Goal: Transaction & Acquisition: Book appointment/travel/reservation

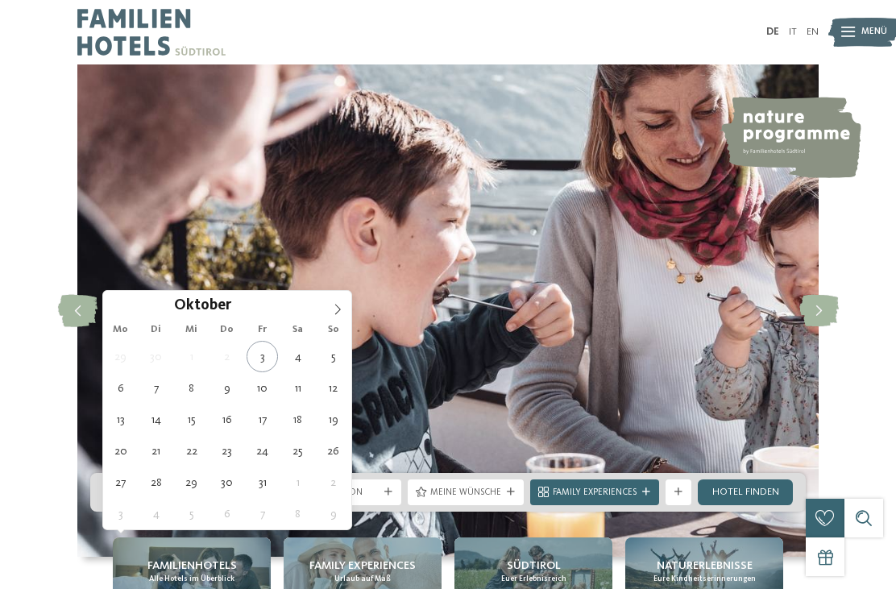
type div "[DATE]"
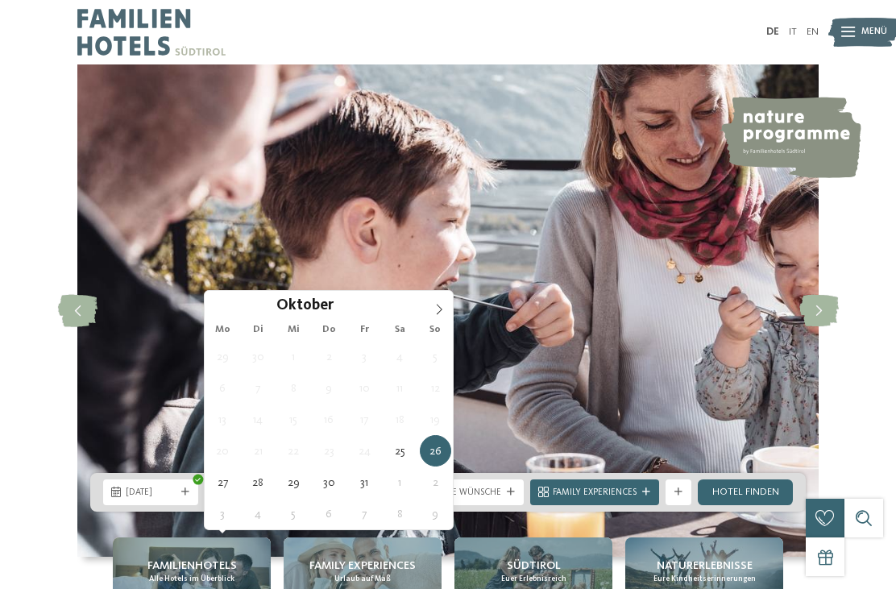
click at [438, 313] on icon at bounding box center [439, 309] width 11 height 11
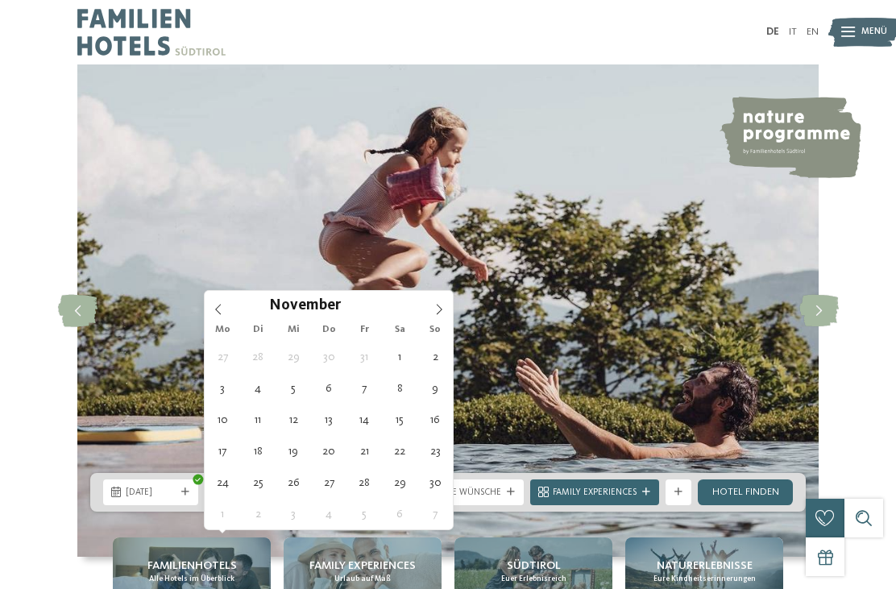
type div "01.11.2025"
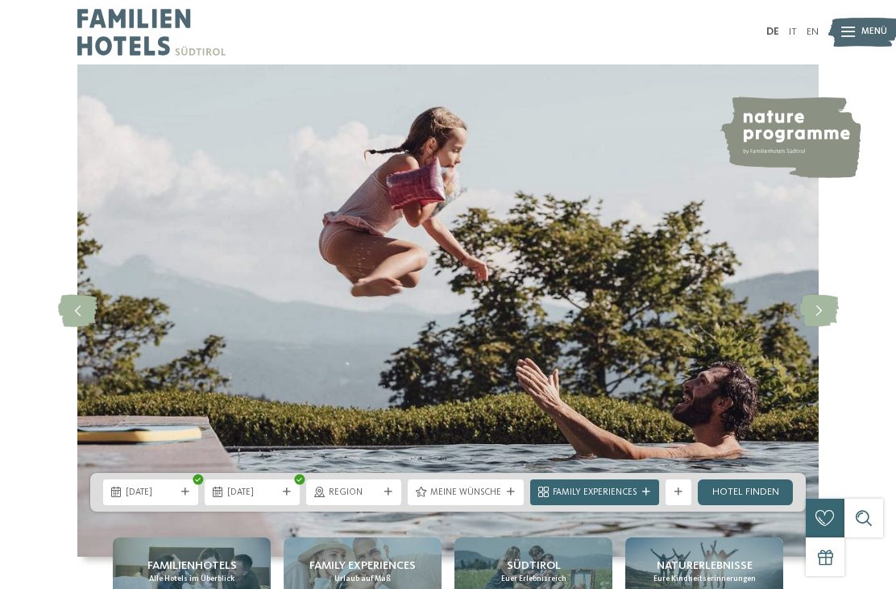
click at [374, 499] on div "Region" at bounding box center [354, 492] width 56 height 14
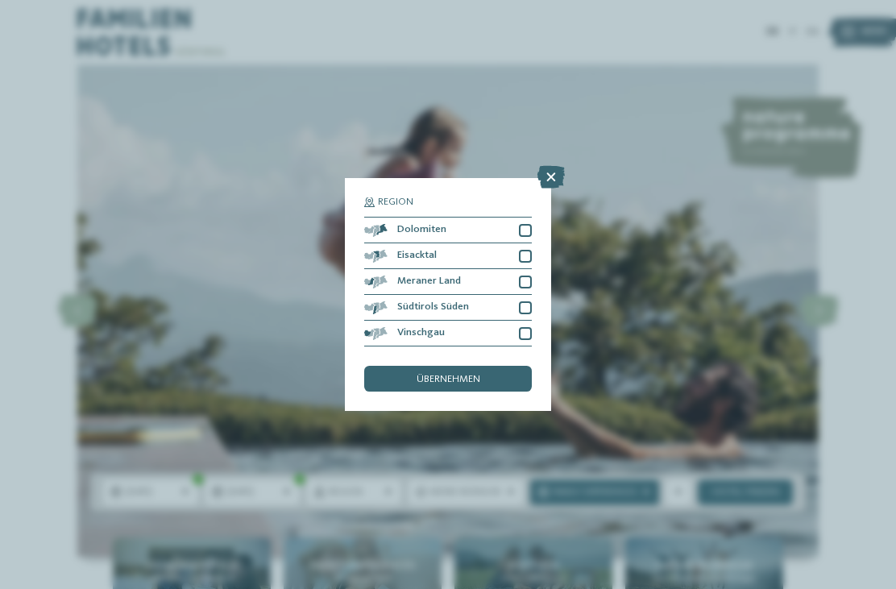
click at [553, 166] on icon at bounding box center [550, 177] width 27 height 23
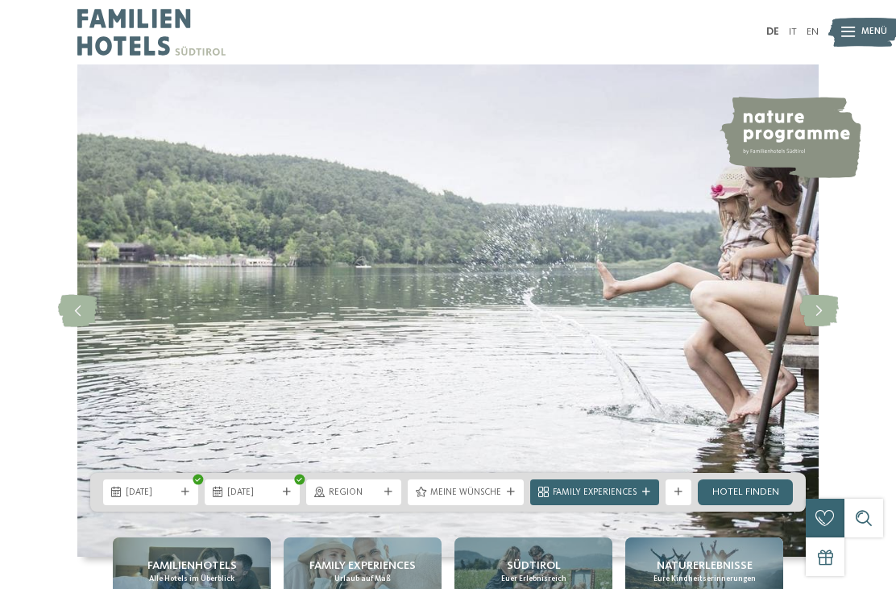
click at [759, 505] on link "Hotel finden" at bounding box center [745, 492] width 95 height 26
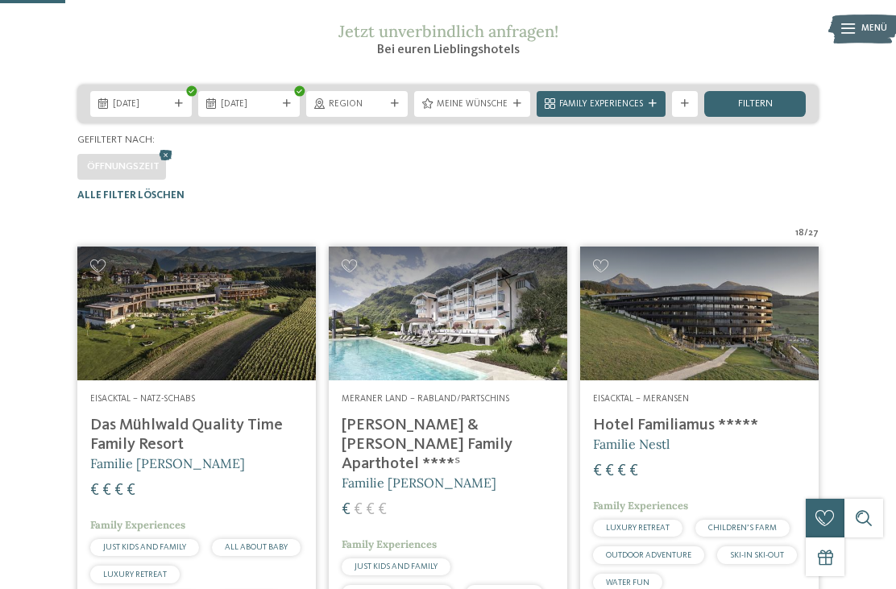
scroll to position [219, 0]
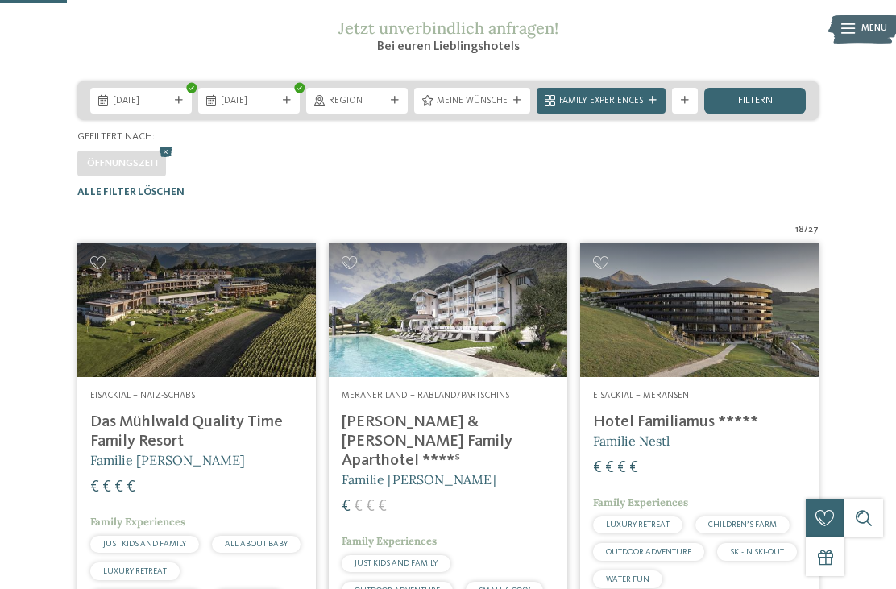
click at [452, 377] on img at bounding box center [448, 310] width 239 height 134
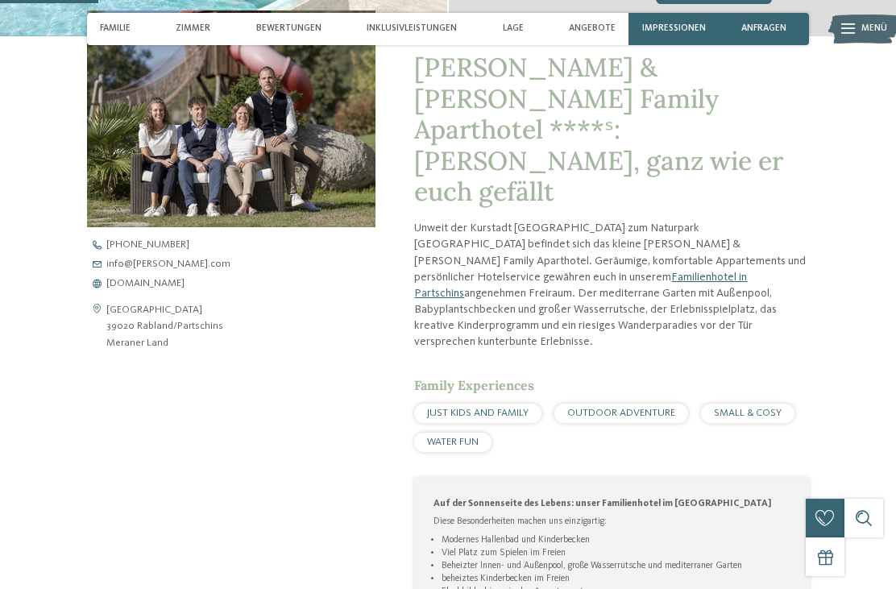
scroll to position [496, 0]
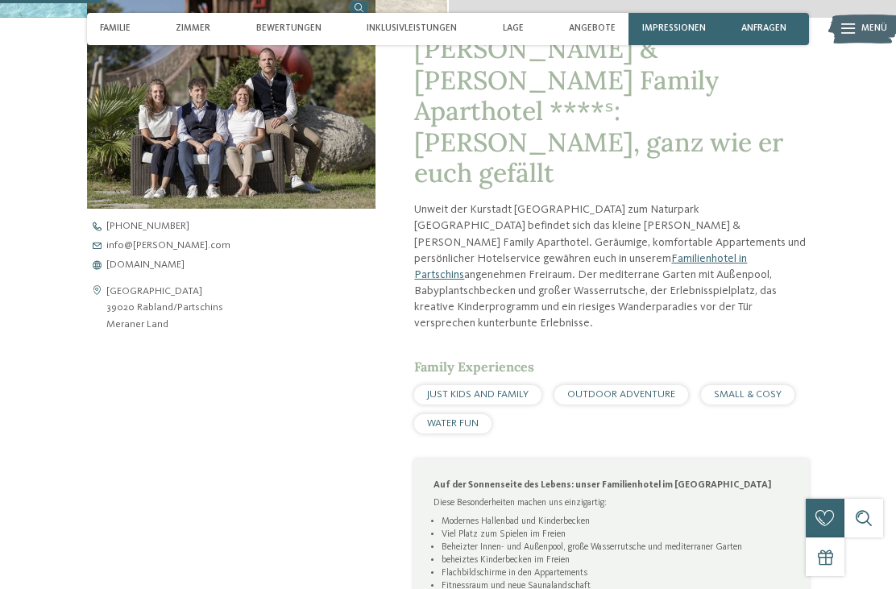
click at [181, 260] on span "[DOMAIN_NAME]" at bounding box center [145, 265] width 78 height 10
